Goal: Find specific page/section: Find specific page/section

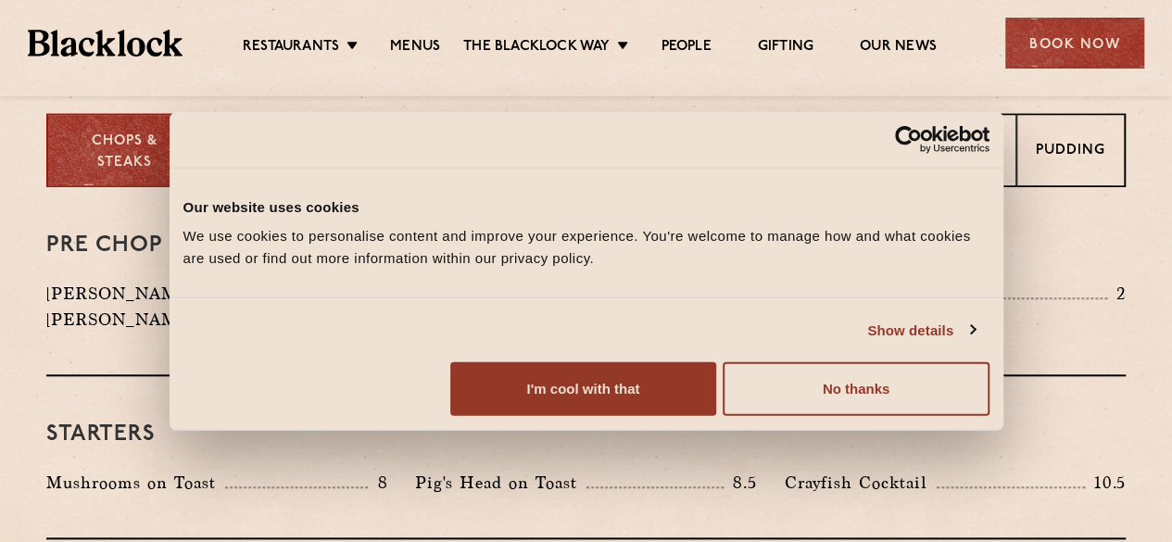
scroll to position [747, 0]
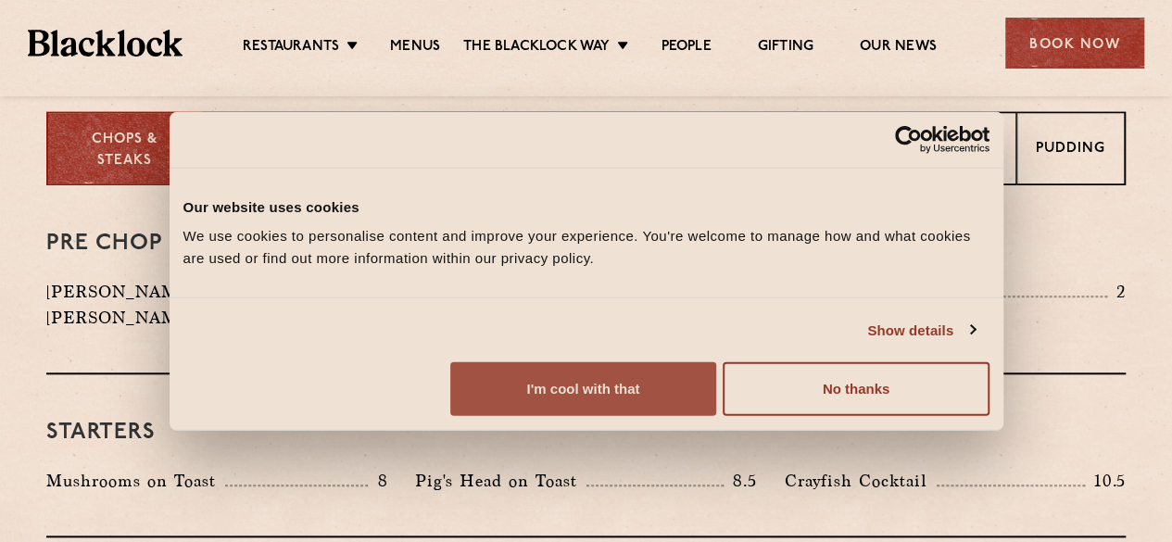
click at [716, 416] on button "I'm cool with that" at bounding box center [583, 389] width 266 height 54
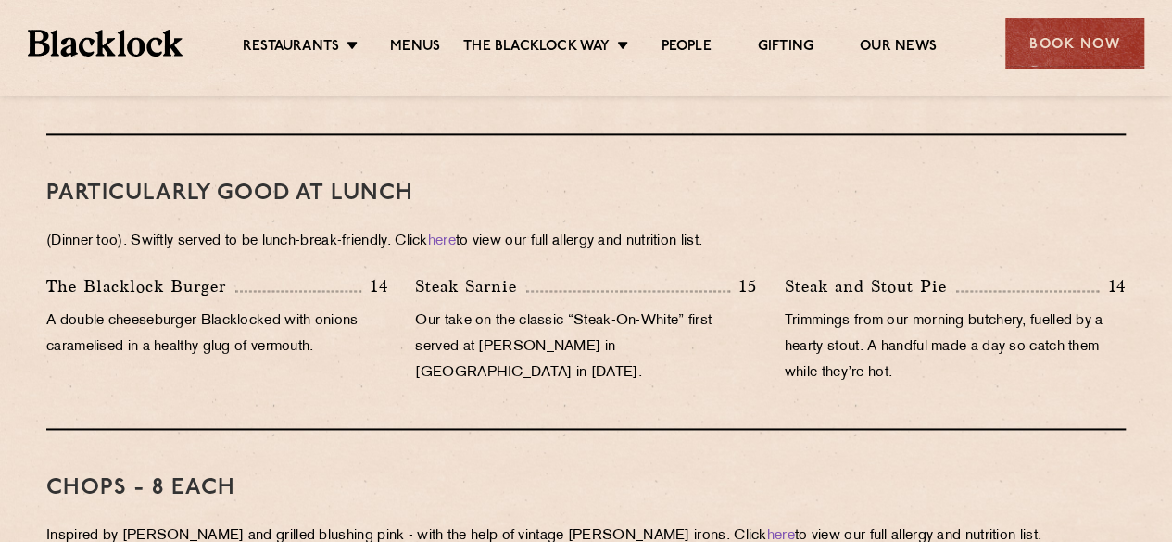
scroll to position [1148, 0]
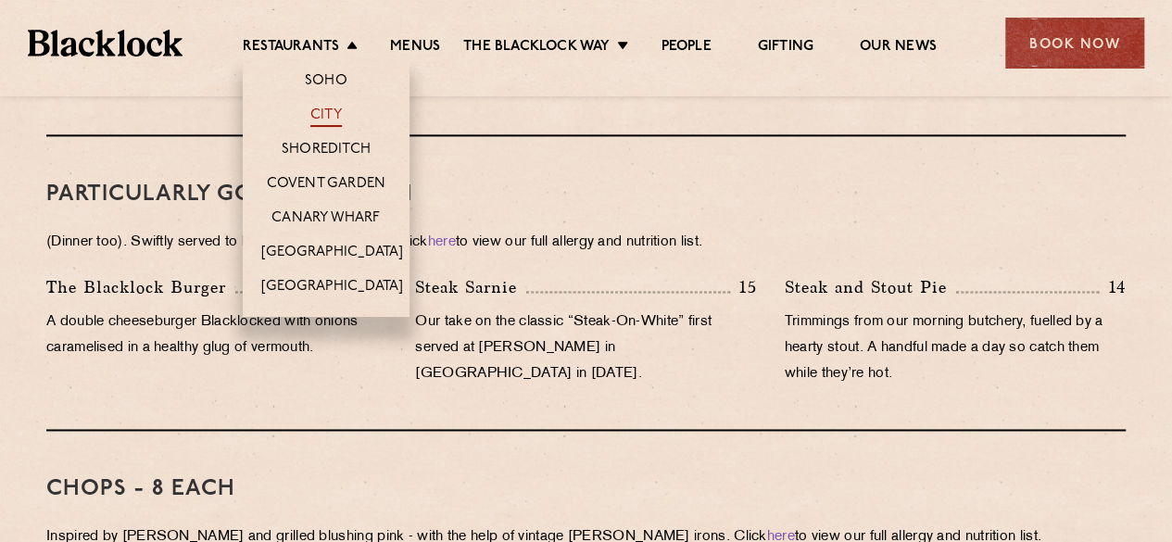
click at [325, 108] on link "City" at bounding box center [326, 117] width 32 height 20
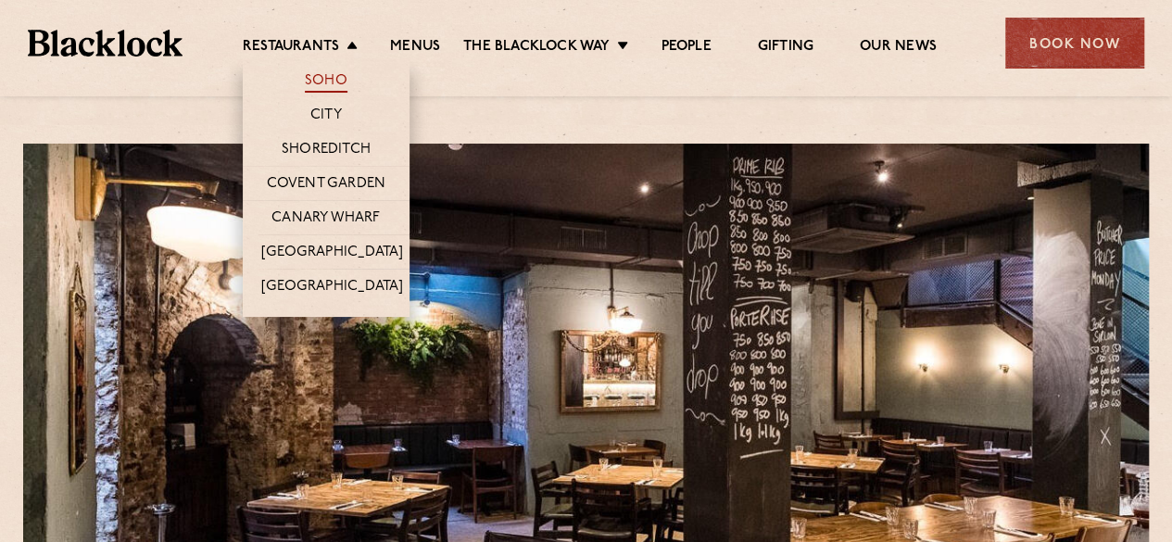
click at [338, 79] on link "Soho" at bounding box center [326, 82] width 43 height 20
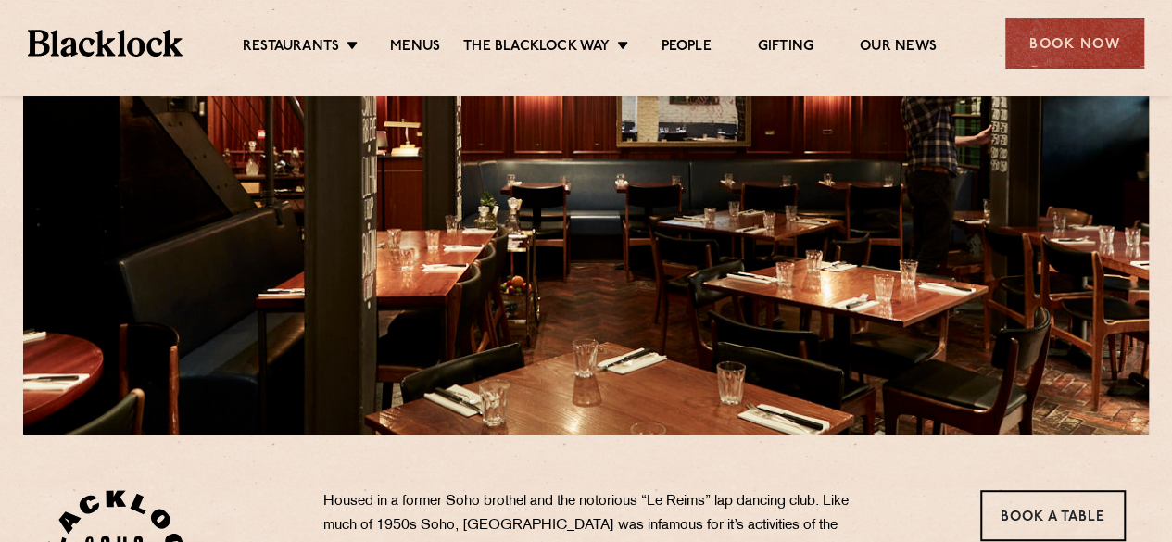
scroll to position [233, 0]
click at [415, 53] on link "Menus" at bounding box center [415, 48] width 50 height 20
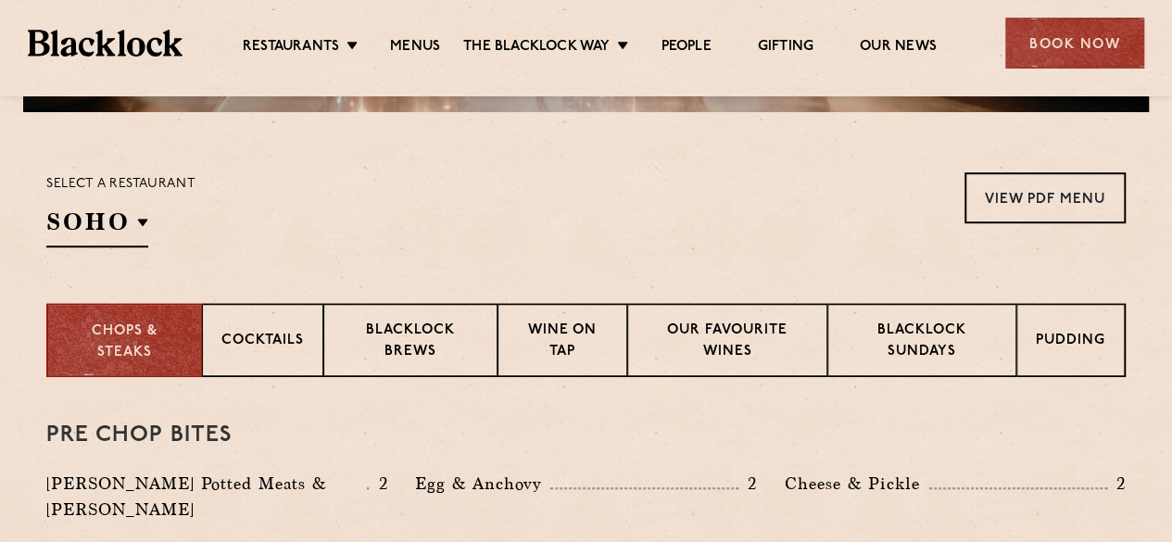
scroll to position [556, 0]
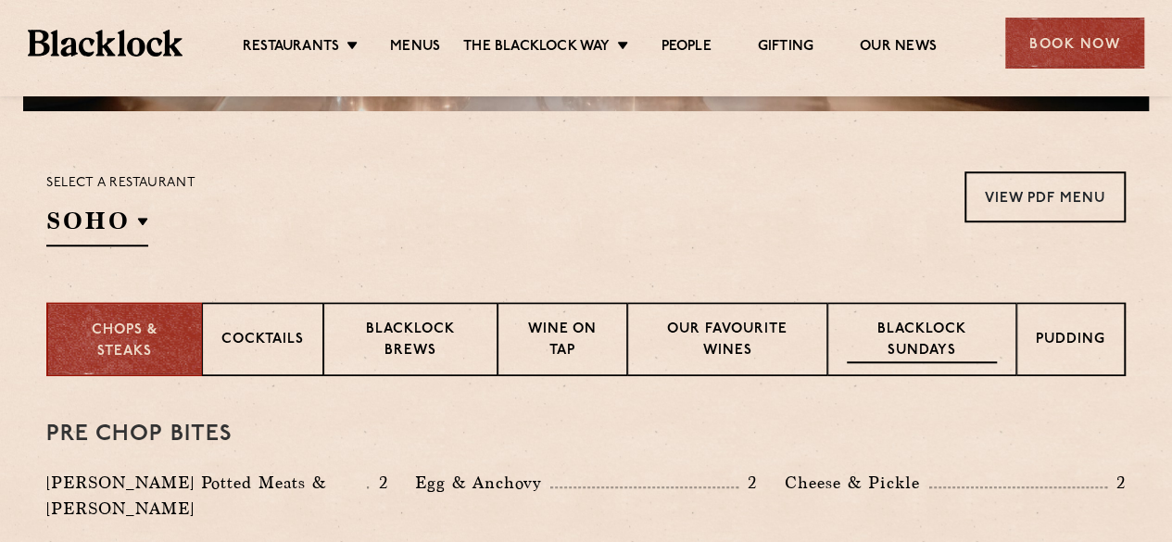
click at [959, 316] on div "Blacklock Sundays" at bounding box center [922, 339] width 189 height 74
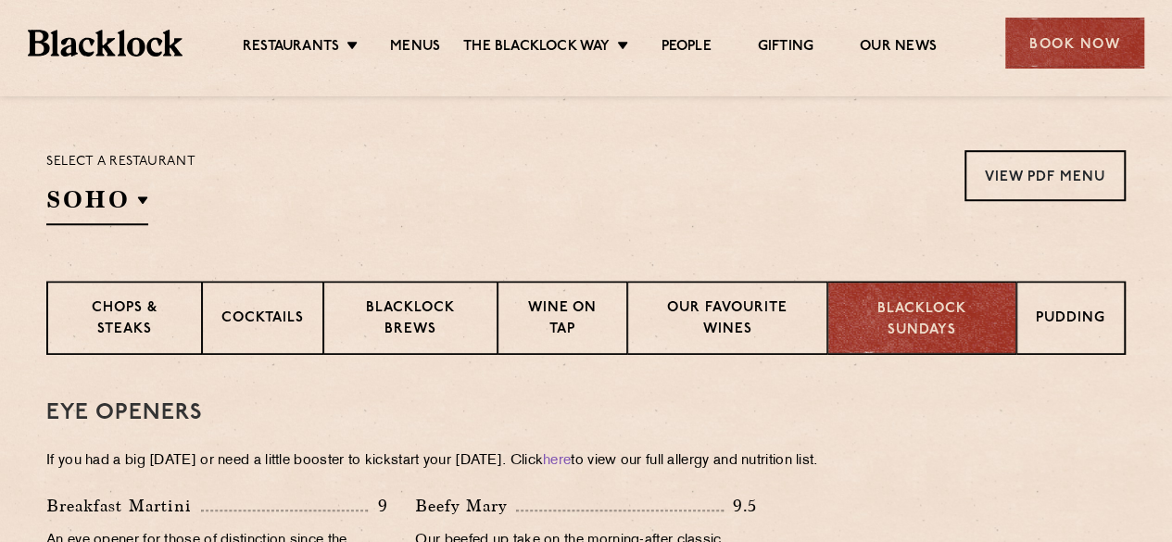
scroll to position [576, 0]
